Goal: Task Accomplishment & Management: Manage account settings

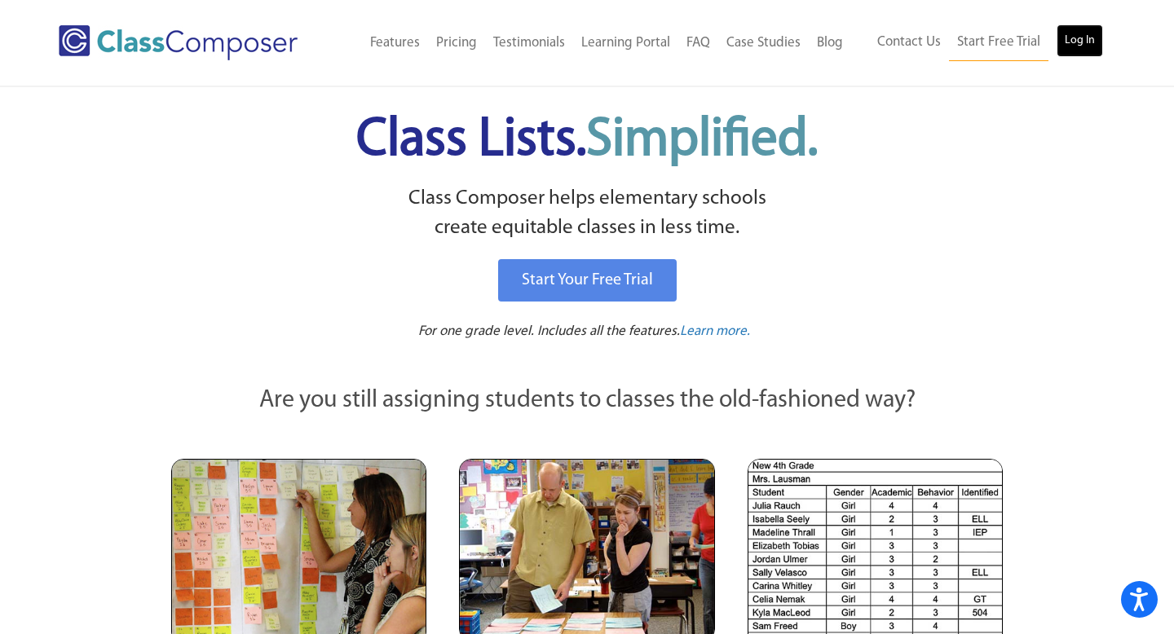
click at [1086, 46] on link "Log In" at bounding box center [1080, 40] width 46 height 33
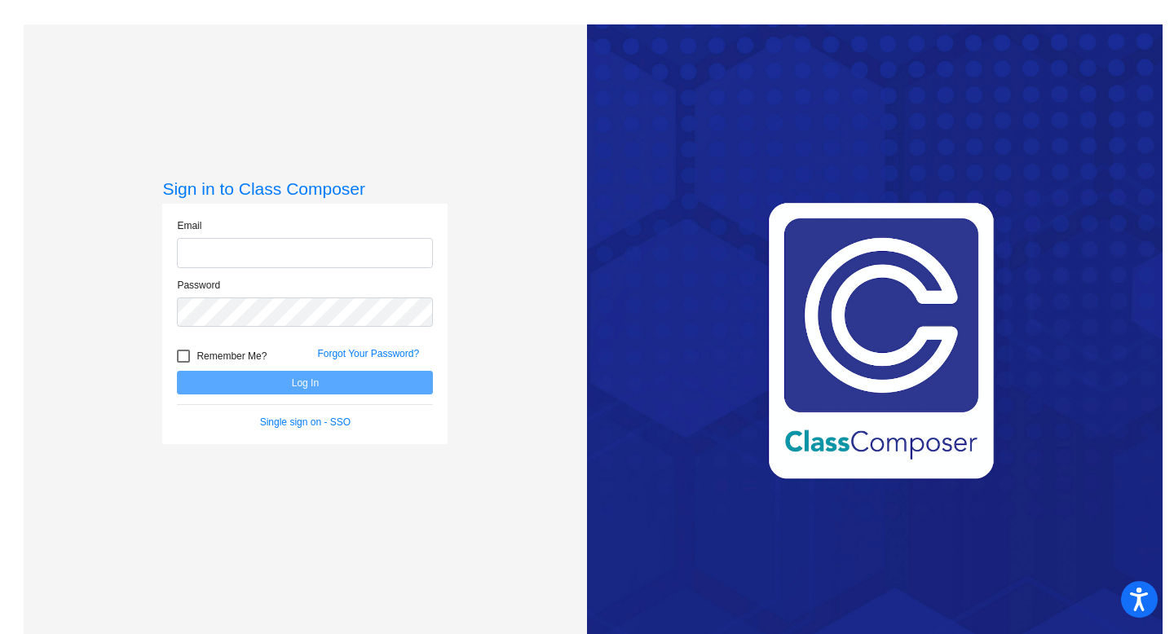
type input "kbaker@hart.k12.mi.us"
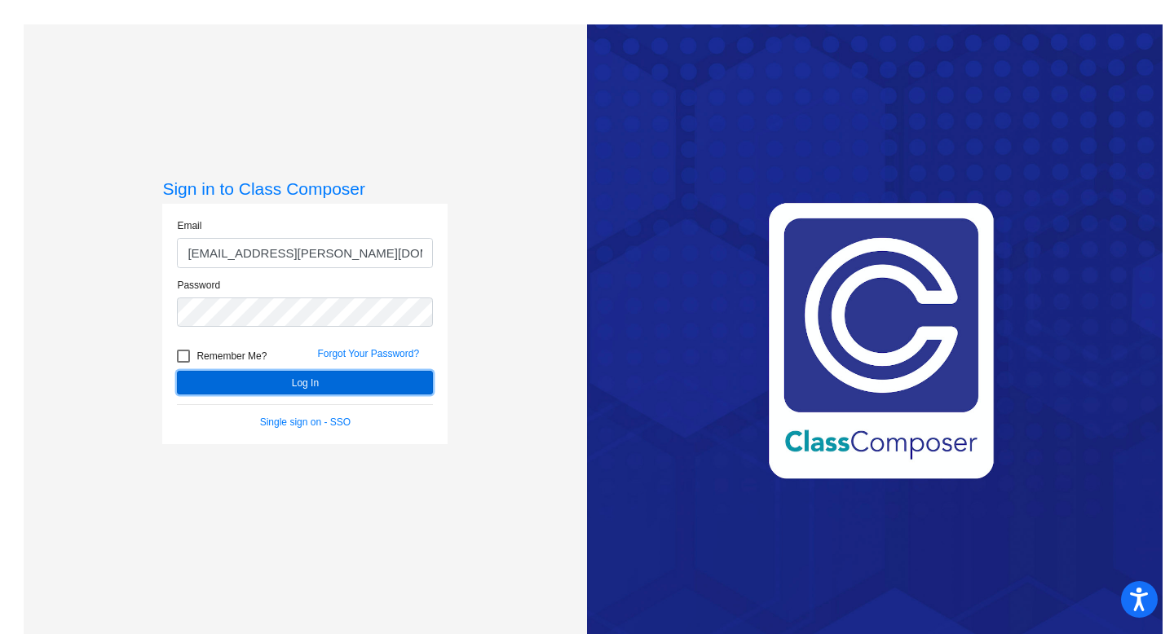
click at [388, 387] on button "Log In" at bounding box center [305, 383] width 256 height 24
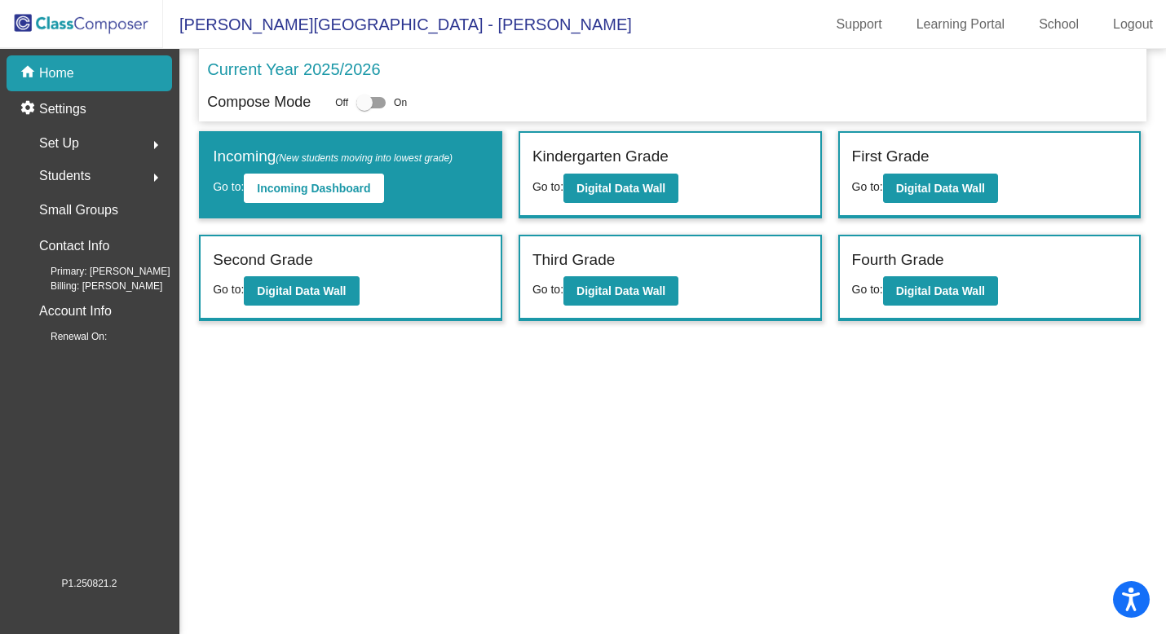
click at [112, 145] on div "Set Up arrow_right" at bounding box center [94, 143] width 156 height 33
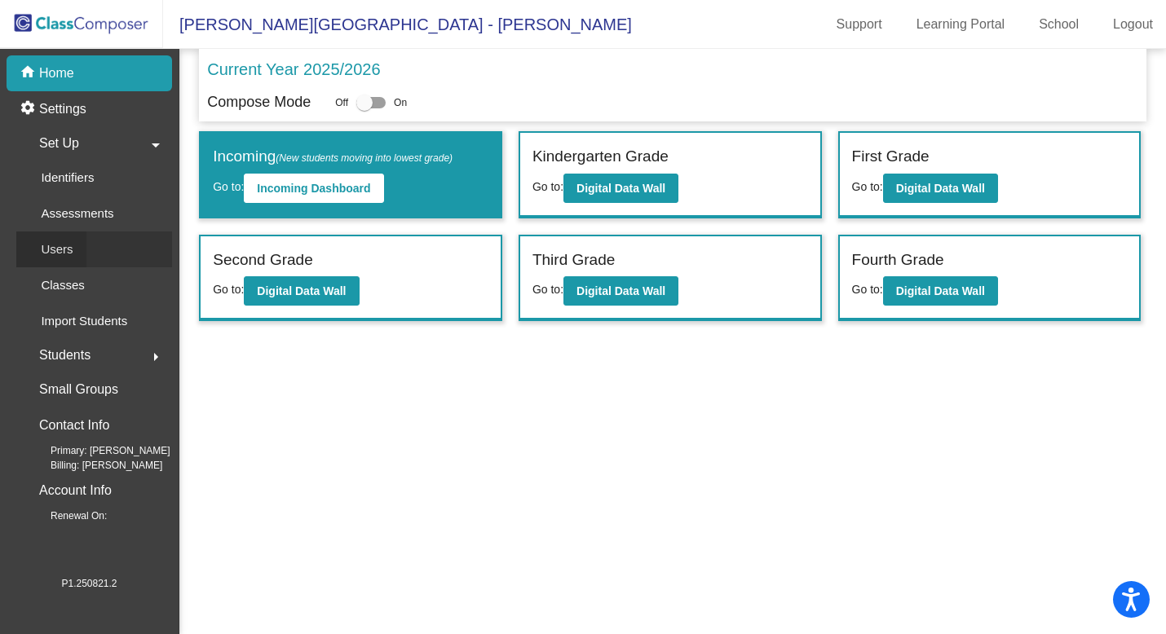
click at [82, 258] on div "Users" at bounding box center [51, 250] width 70 height 36
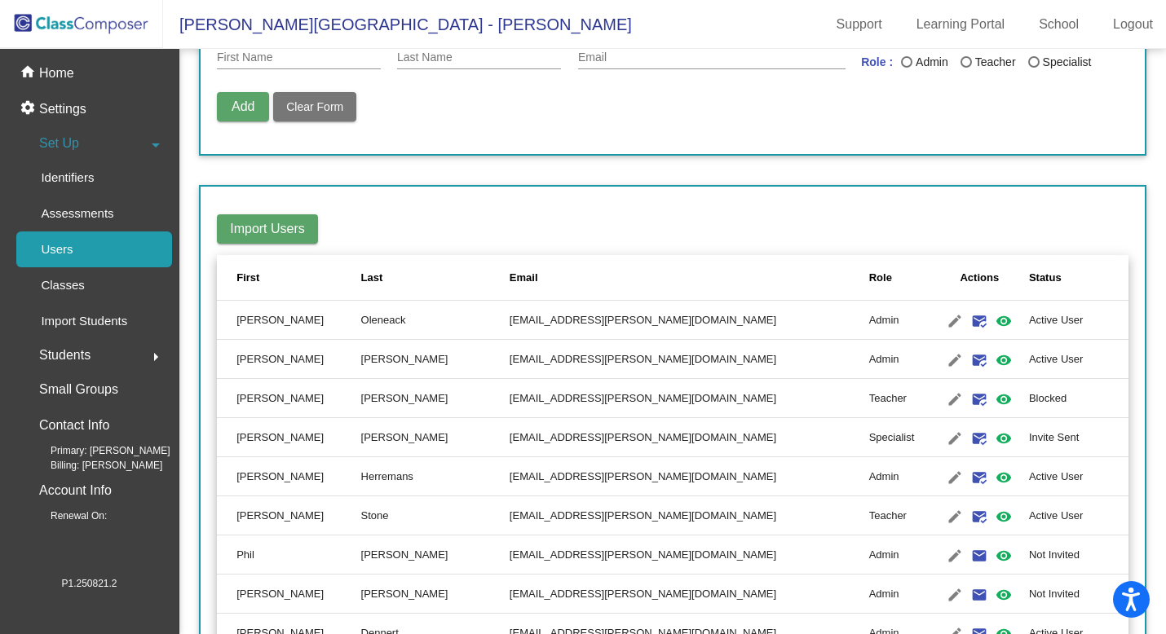
scroll to position [111, 0]
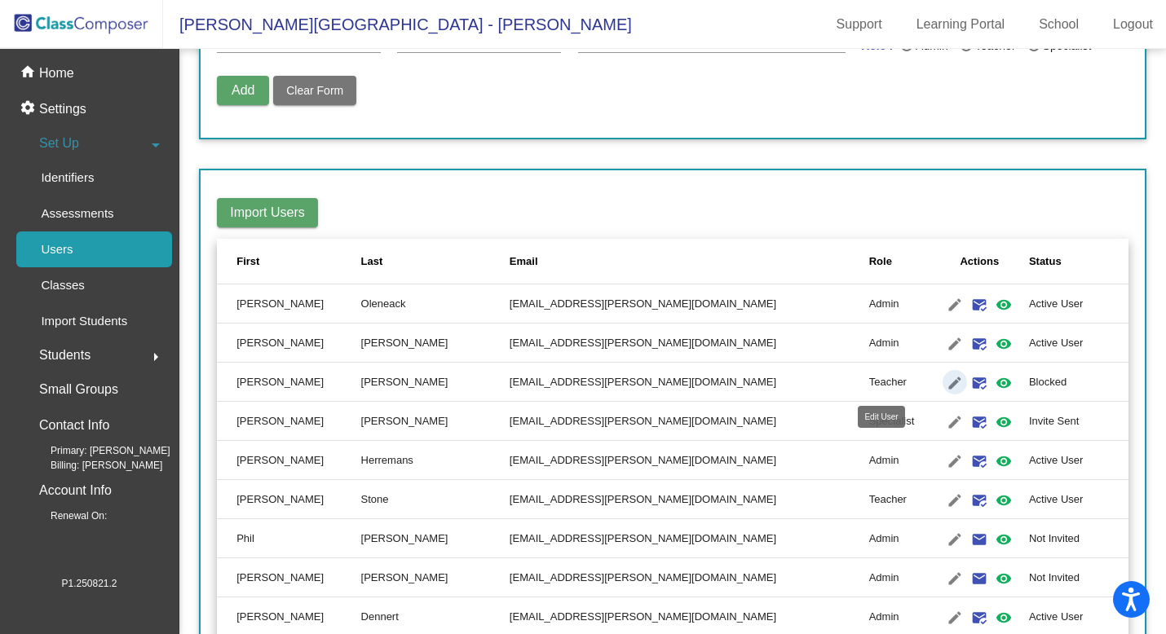
click at [945, 380] on mat-icon "edit" at bounding box center [955, 383] width 20 height 20
type input "Nikki"
type input "Klotz"
type input "nklotz@hart.k12.mi.us"
radio input "true"
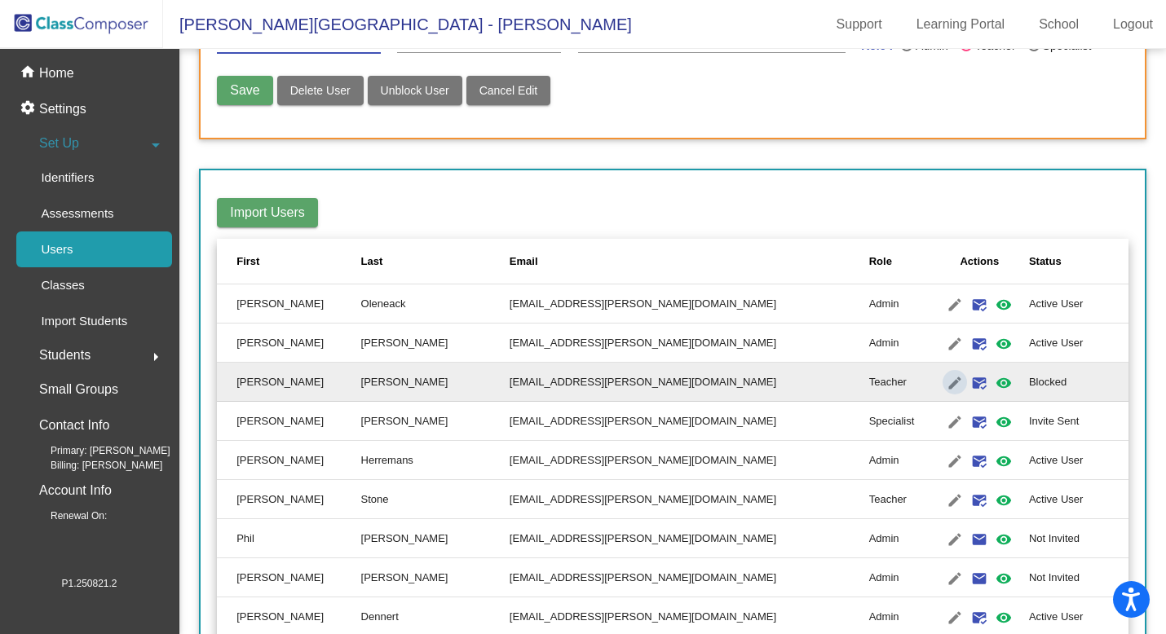
scroll to position [0, 0]
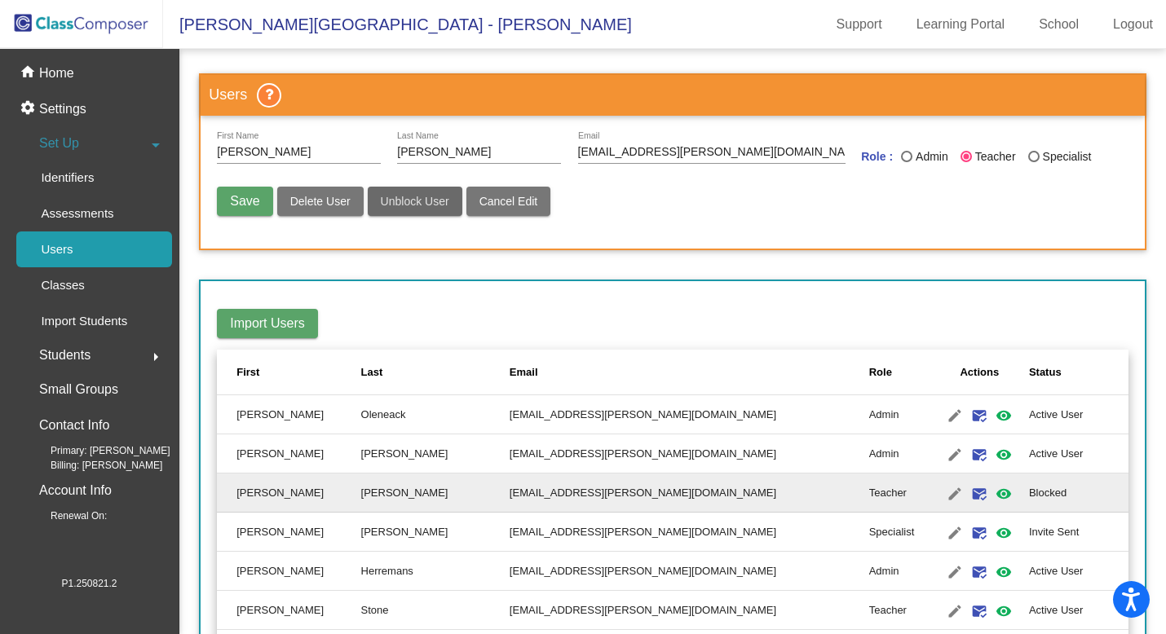
click at [413, 214] on button "Unblock User" at bounding box center [415, 201] width 95 height 29
radio input "false"
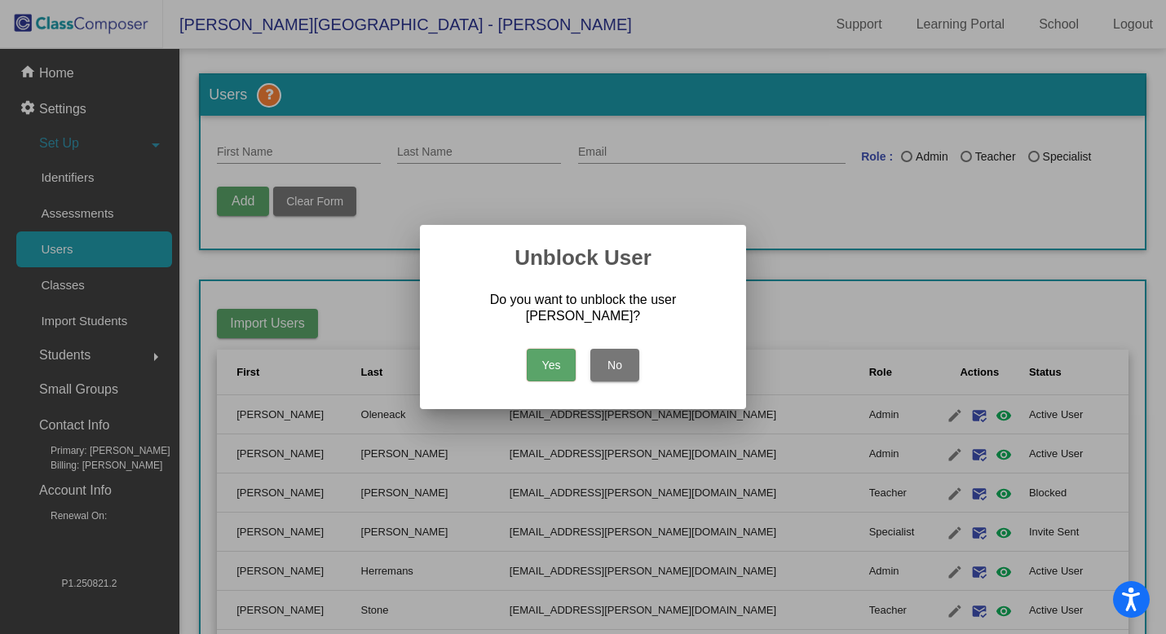
click at [550, 349] on button "Yes" at bounding box center [551, 365] width 49 height 33
